Goal: Task Accomplishment & Management: Use online tool/utility

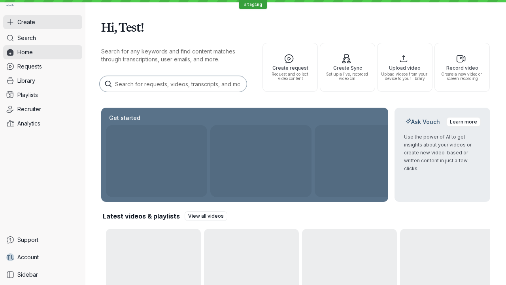
click at [43, 22] on button "Create" at bounding box center [42, 22] width 79 height 14
